Goal: Complete application form

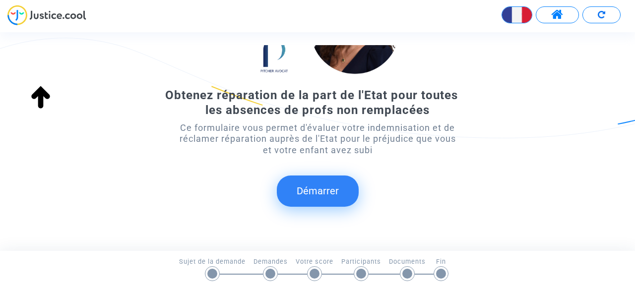
scroll to position [136, 0]
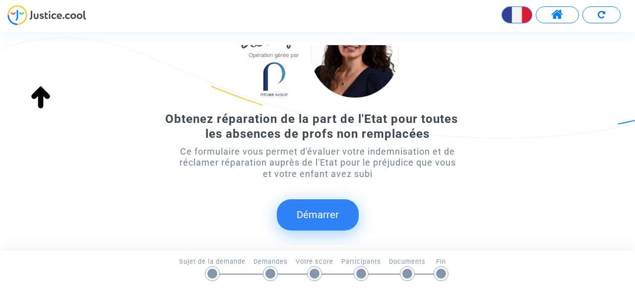
scroll to position [88, 0]
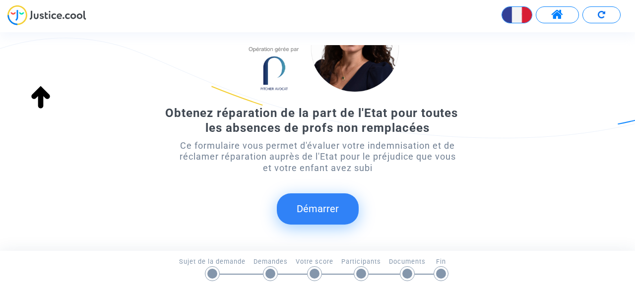
click at [312, 204] on button "Démarrer" at bounding box center [318, 208] width 82 height 31
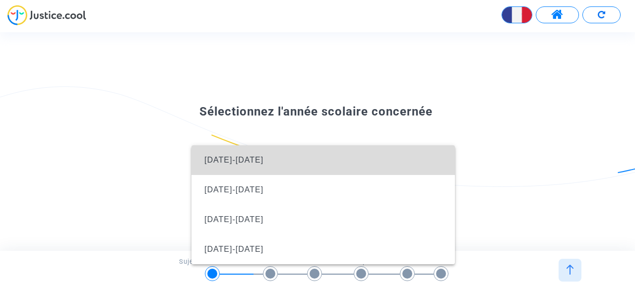
click at [295, 170] on span "2024-2025" at bounding box center [322, 160] width 247 height 30
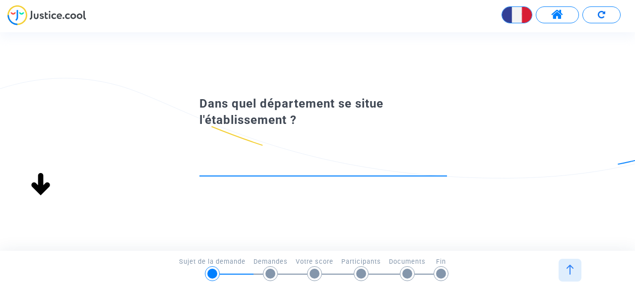
scroll to position [0, 0]
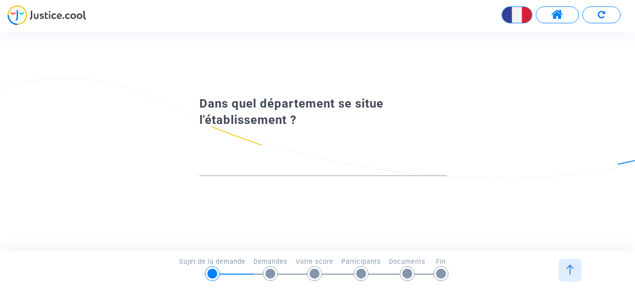
click at [357, 271] on div at bounding box center [361, 274] width 10 height 10
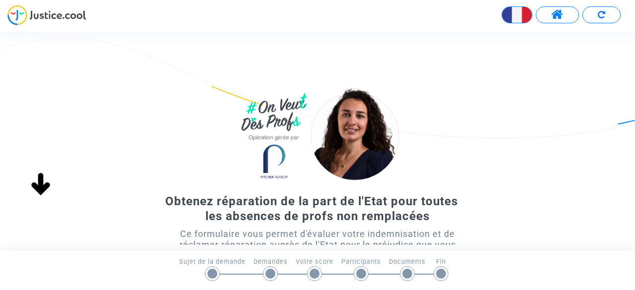
scroll to position [59, 0]
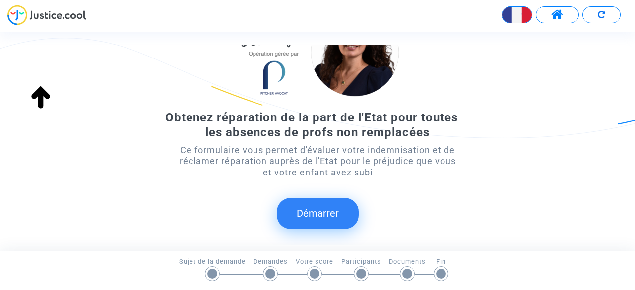
scroll to position [84, 0]
